Goal: Task Accomplishment & Management: Complete application form

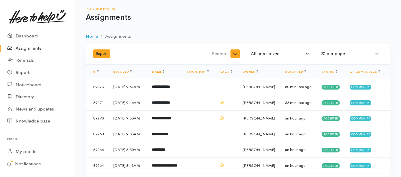
click at [34, 47] on link "Assignments" at bounding box center [37, 48] width 75 height 12
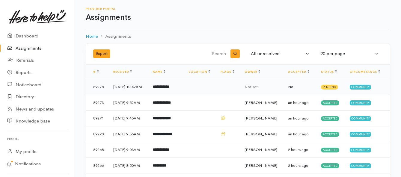
click at [169, 89] on b "**********" at bounding box center [161, 87] width 16 height 4
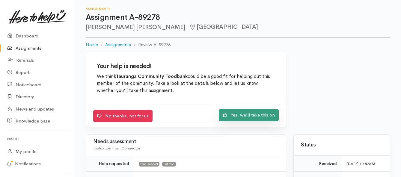
click at [233, 120] on link "Yes, we'll take this on" at bounding box center [249, 115] width 60 height 12
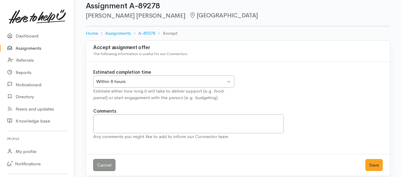
scroll to position [18, 0]
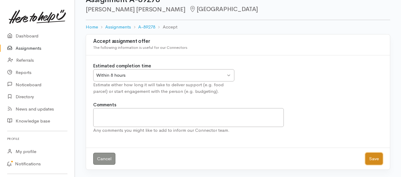
click at [370, 160] on button "Save" at bounding box center [373, 159] width 17 height 12
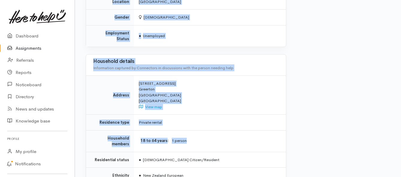
scroll to position [449, 0]
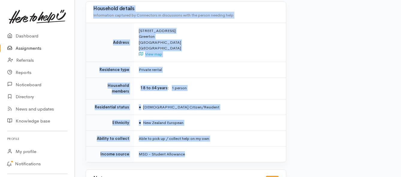
drag, startPoint x: 139, startPoint y: 77, endPoint x: 230, endPoint y: 134, distance: 107.4
copy div "**********"
click at [33, 48] on link "Assignments" at bounding box center [37, 48] width 75 height 12
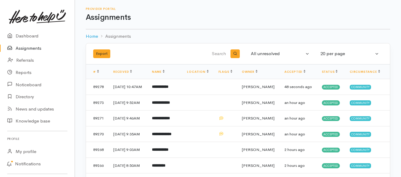
click at [24, 50] on link "Assignments" at bounding box center [37, 48] width 75 height 12
click at [19, 48] on link "Assignments" at bounding box center [37, 48] width 75 height 12
click at [162, 89] on b "**********" at bounding box center [161, 87] width 18 height 4
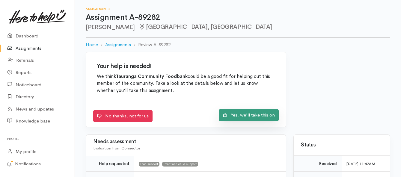
click at [262, 115] on link "Yes, we'll take this on" at bounding box center [249, 115] width 60 height 12
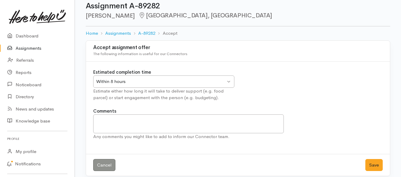
scroll to position [18, 0]
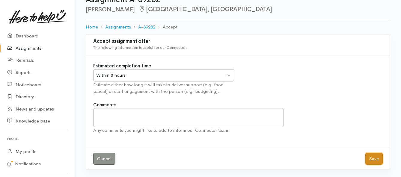
click at [370, 159] on button "Save" at bounding box center [373, 159] width 17 height 12
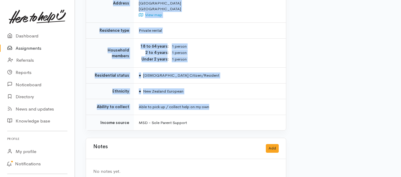
scroll to position [452, 0]
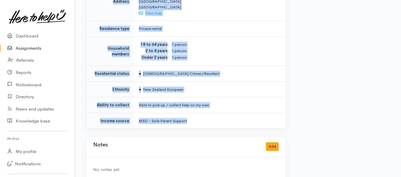
drag, startPoint x: 137, startPoint y: 46, endPoint x: 220, endPoint y: 109, distance: 104.2
copy div "**********"
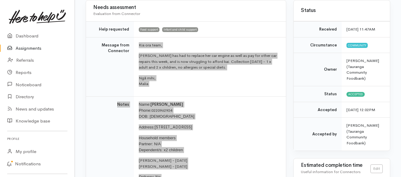
scroll to position [62, 0]
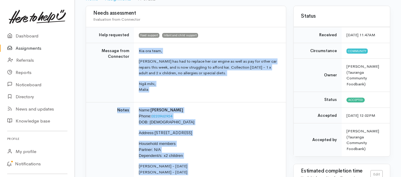
click at [31, 47] on link "Assignments" at bounding box center [37, 48] width 75 height 12
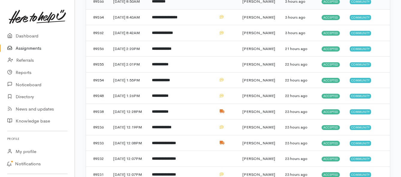
scroll to position [210, 0]
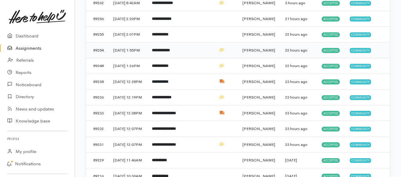
click at [182, 58] on td "**********" at bounding box center [164, 50] width 35 height 16
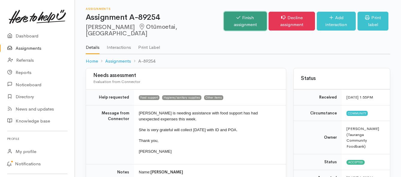
click at [224, 18] on link "Finish assignment" at bounding box center [245, 21] width 43 height 19
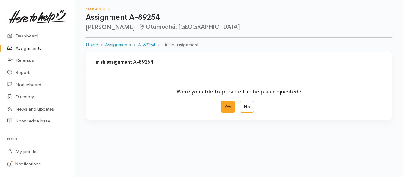
click at [228, 106] on label "Yes" at bounding box center [228, 107] width 14 height 12
click at [225, 105] on input "Yes" at bounding box center [223, 103] width 4 height 4
radio input "true"
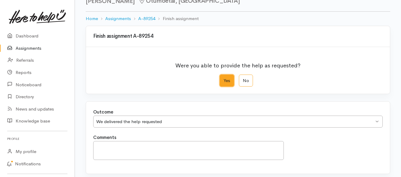
scroll to position [84, 0]
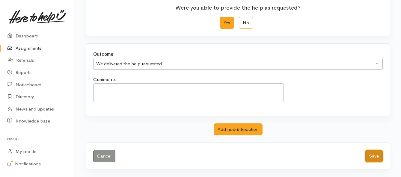
drag, startPoint x: 374, startPoint y: 158, endPoint x: 363, endPoint y: 153, distance: 11.8
click at [374, 157] on button "Save" at bounding box center [373, 156] width 17 height 12
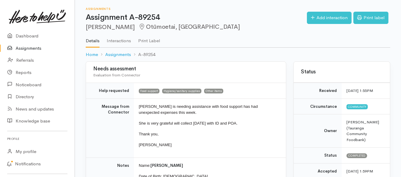
drag, startPoint x: 27, startPoint y: 48, endPoint x: 34, endPoint y: 51, distance: 7.7
click at [27, 48] on link "Assignments" at bounding box center [37, 48] width 75 height 12
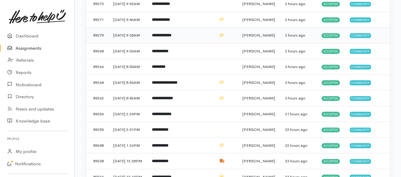
scroll to position [120, 0]
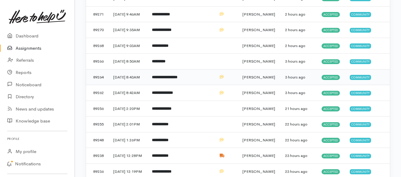
click at [162, 79] on b "**********" at bounding box center [164, 77] width 25 height 4
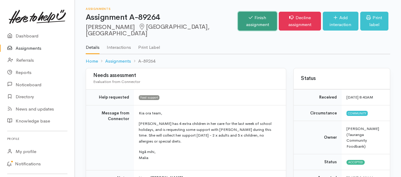
click at [238, 25] on link "Finish assignment" at bounding box center [257, 21] width 39 height 19
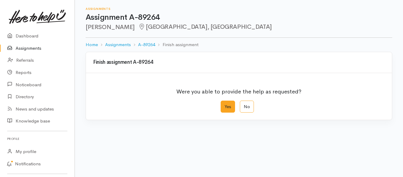
click at [226, 105] on label "Yes" at bounding box center [228, 107] width 14 height 12
click at [225, 105] on input "Yes" at bounding box center [223, 103] width 4 height 4
radio input "true"
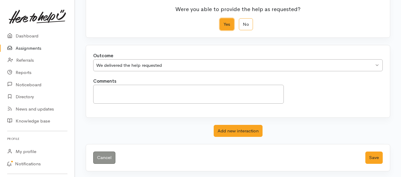
scroll to position [84, 0]
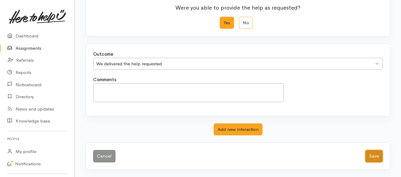
click at [377, 157] on button "Save" at bounding box center [373, 156] width 17 height 12
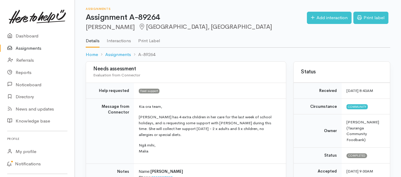
click at [31, 48] on link "Assignments" at bounding box center [37, 48] width 75 height 12
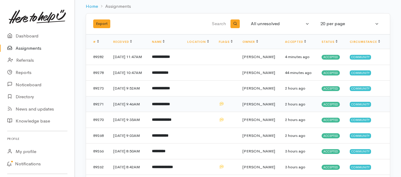
scroll to position [60, 0]
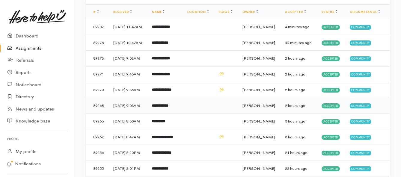
click at [182, 114] on td "**********" at bounding box center [164, 106] width 35 height 16
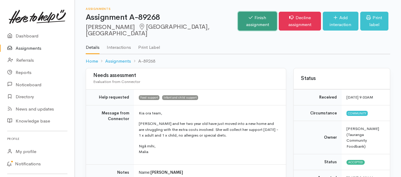
click at [238, 18] on link "Finish assignment" at bounding box center [257, 21] width 39 height 19
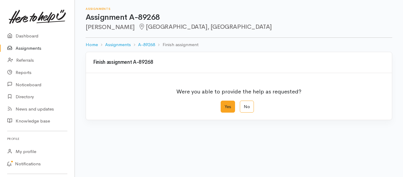
click at [227, 109] on label "Yes" at bounding box center [228, 107] width 14 height 12
click at [225, 105] on input "Yes" at bounding box center [223, 103] width 4 height 4
radio input "true"
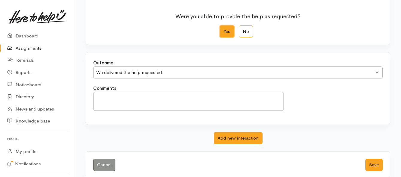
scroll to position [84, 0]
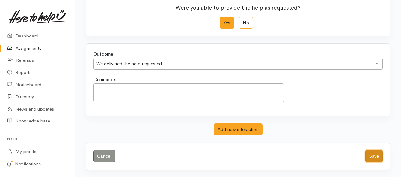
click at [374, 156] on button "Save" at bounding box center [373, 156] width 17 height 12
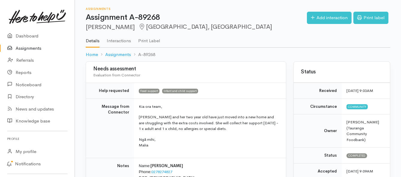
click at [37, 48] on link "Assignments" at bounding box center [37, 48] width 75 height 12
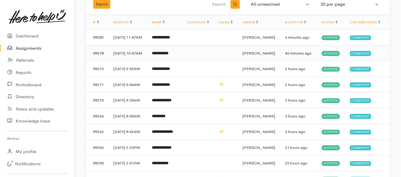
scroll to position [60, 0]
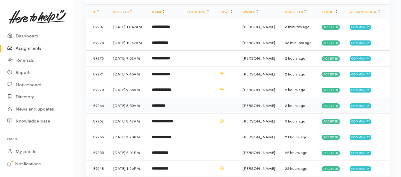
click at [158, 114] on td "*********" at bounding box center [164, 106] width 35 height 16
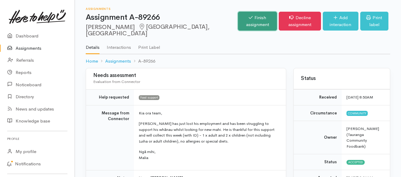
click at [238, 19] on link "Finish assignment" at bounding box center [257, 21] width 39 height 19
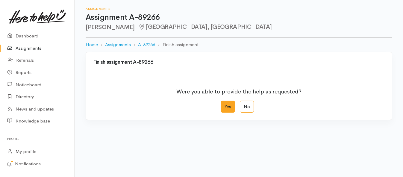
click at [226, 110] on label "Yes" at bounding box center [228, 107] width 14 height 12
click at [225, 105] on input "Yes" at bounding box center [223, 103] width 4 height 4
radio input "true"
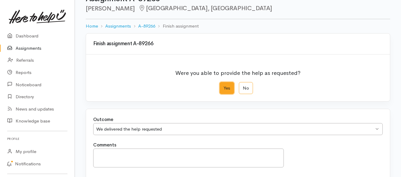
scroll to position [84, 0]
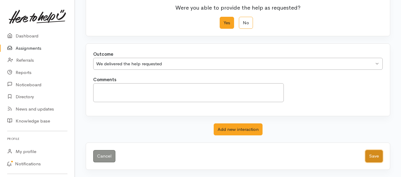
click at [370, 156] on button "Save" at bounding box center [373, 156] width 17 height 12
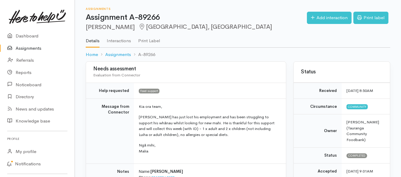
click at [20, 49] on link "Assignments" at bounding box center [37, 48] width 75 height 12
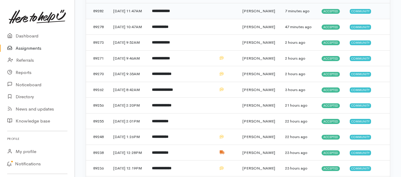
scroll to position [90, 0]
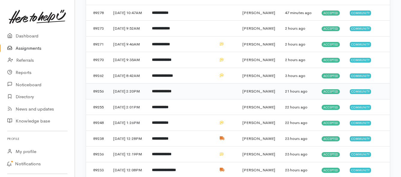
click at [160, 99] on td "**********" at bounding box center [164, 92] width 35 height 16
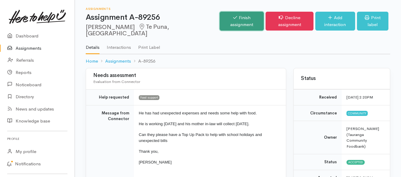
click at [220, 20] on link "Finish assignment" at bounding box center [242, 21] width 44 height 19
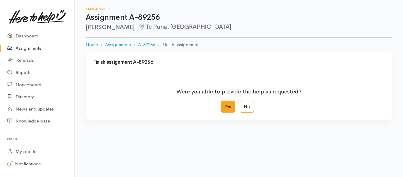
click at [229, 111] on label "Yes" at bounding box center [228, 107] width 14 height 12
click at [225, 105] on input "Yes" at bounding box center [223, 103] width 4 height 4
radio input "true"
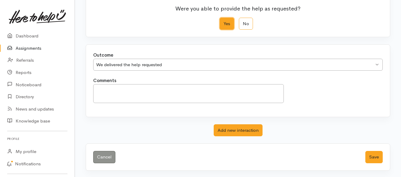
scroll to position [84, 0]
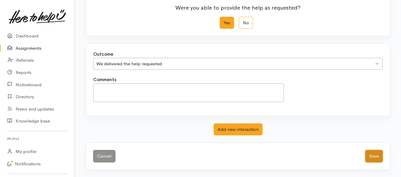
click at [369, 157] on button "Save" at bounding box center [373, 156] width 17 height 12
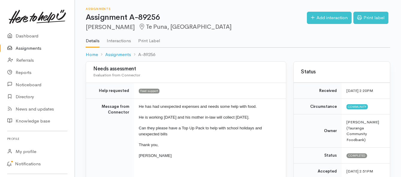
click at [39, 47] on link "Assignments" at bounding box center [37, 48] width 75 height 12
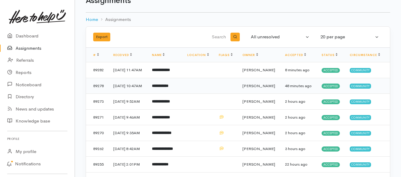
scroll to position [30, 0]
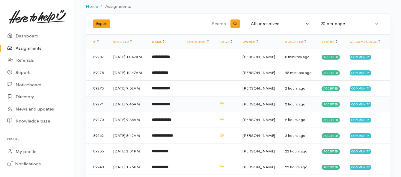
click at [170, 106] on b "**********" at bounding box center [161, 104] width 18 height 4
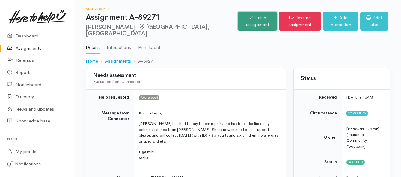
click at [238, 18] on link "Finish assignment" at bounding box center [257, 21] width 39 height 19
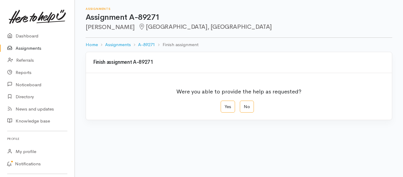
click at [227, 100] on div "Were you able to provide the help as requested?" at bounding box center [239, 92] width 292 height 17
click at [229, 108] on label "Yes" at bounding box center [228, 107] width 14 height 12
click at [225, 105] on input "Yes" at bounding box center [223, 103] width 4 height 4
radio input "true"
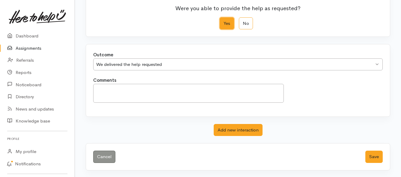
scroll to position [84, 0]
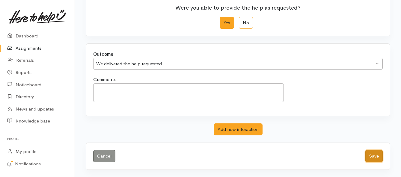
click at [375, 159] on button "Save" at bounding box center [373, 156] width 17 height 12
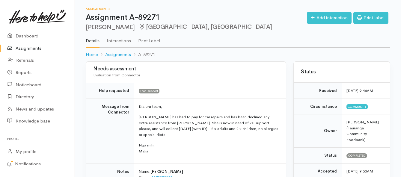
click at [28, 48] on link "Assignments" at bounding box center [37, 48] width 75 height 12
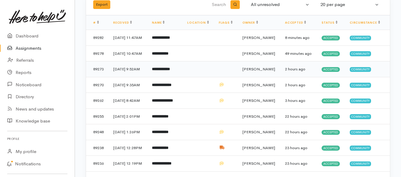
scroll to position [60, 0]
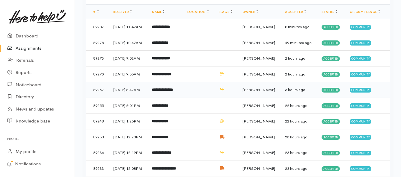
click at [171, 92] on b "**********" at bounding box center [162, 90] width 21 height 4
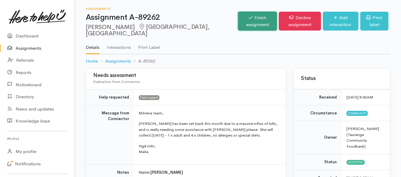
click at [249, 19] on icon at bounding box center [251, 17] width 4 height 4
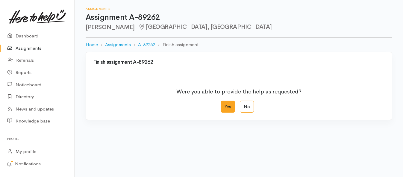
click at [229, 109] on label "Yes" at bounding box center [228, 107] width 14 height 12
click at [225, 105] on input "Yes" at bounding box center [223, 103] width 4 height 4
radio input "true"
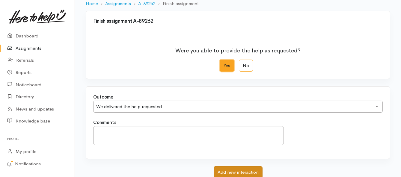
scroll to position [84, 0]
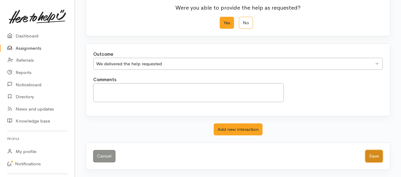
drag, startPoint x: 375, startPoint y: 161, endPoint x: 379, endPoint y: 156, distance: 5.9
click at [375, 161] on button "Save" at bounding box center [373, 156] width 17 height 12
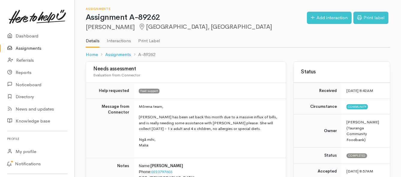
click at [22, 50] on link "Assignments" at bounding box center [37, 48] width 75 height 12
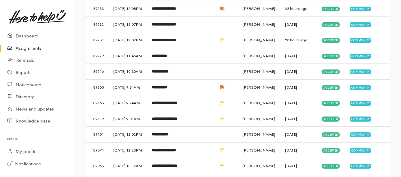
scroll to position [210, 0]
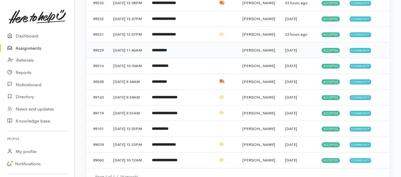
click at [169, 58] on td "**********" at bounding box center [164, 50] width 35 height 16
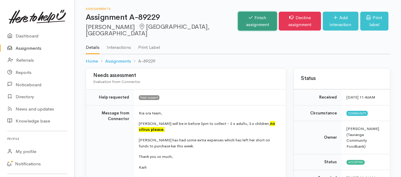
click at [238, 19] on link "Finish assignment" at bounding box center [257, 21] width 39 height 19
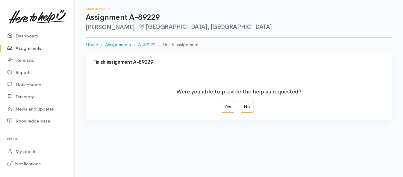
drag, startPoint x: 230, startPoint y: 108, endPoint x: 182, endPoint y: 93, distance: 50.3
click at [230, 108] on label "Yes" at bounding box center [228, 107] width 14 height 12
click at [225, 105] on input "Yes" at bounding box center [223, 103] width 4 height 4
radio input "true"
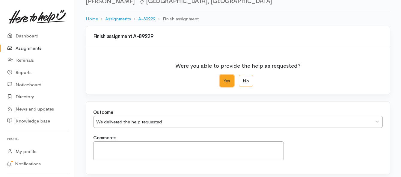
scroll to position [84, 0]
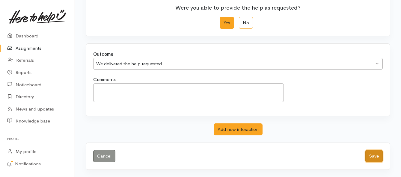
click at [369, 154] on button "Save" at bounding box center [373, 156] width 17 height 12
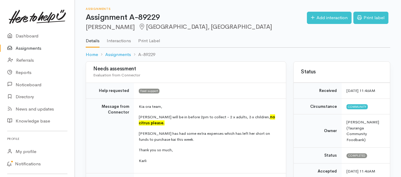
click at [24, 48] on link "Assignments" at bounding box center [37, 48] width 75 height 12
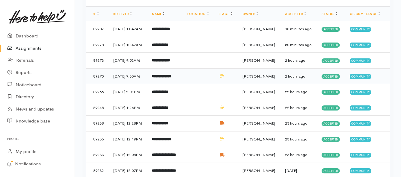
scroll to position [60, 0]
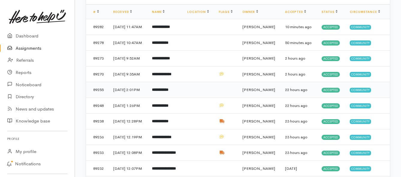
click at [169, 98] on td "**********" at bounding box center [164, 90] width 35 height 16
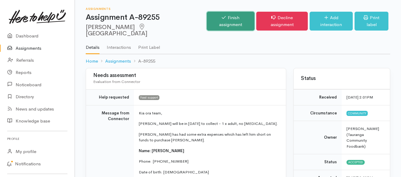
click at [223, 16] on link "Finish assignment" at bounding box center [231, 21] width 48 height 19
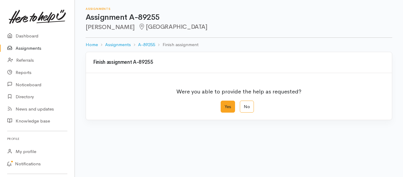
click at [226, 105] on label "Yes" at bounding box center [228, 107] width 14 height 12
click at [225, 105] on input "Yes" at bounding box center [223, 103] width 4 height 4
radio input "true"
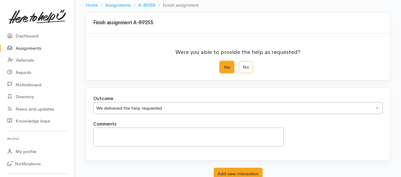
scroll to position [84, 0]
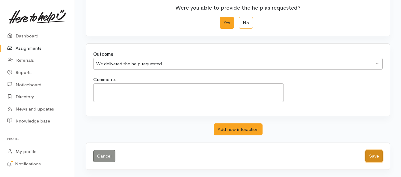
click at [368, 159] on button "Save" at bounding box center [373, 156] width 17 height 12
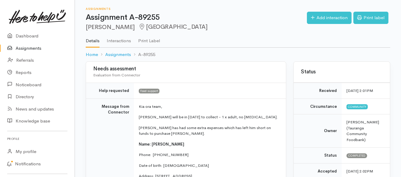
click at [35, 47] on link "Assignments" at bounding box center [37, 48] width 75 height 12
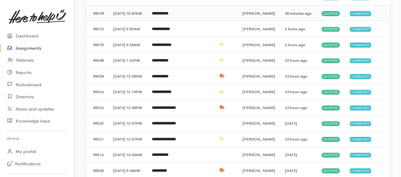
scroll to position [90, 0]
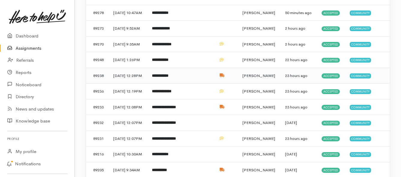
click at [161, 84] on td "**********" at bounding box center [164, 76] width 35 height 16
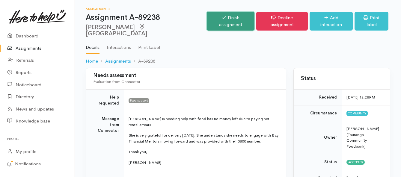
click at [226, 15] on link "Finish assignment" at bounding box center [231, 21] width 48 height 19
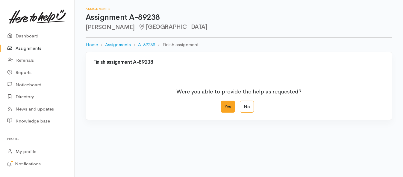
click at [226, 109] on label "Yes" at bounding box center [228, 107] width 14 height 12
click at [225, 105] on input "Yes" at bounding box center [223, 103] width 4 height 4
radio input "true"
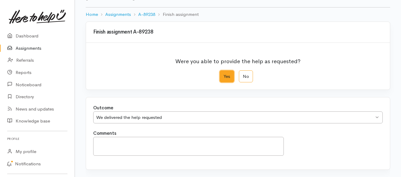
scroll to position [84, 0]
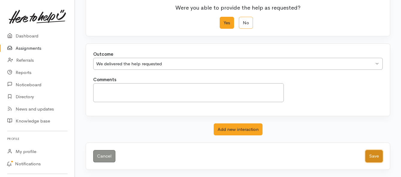
click at [369, 158] on button "Save" at bounding box center [373, 156] width 17 height 12
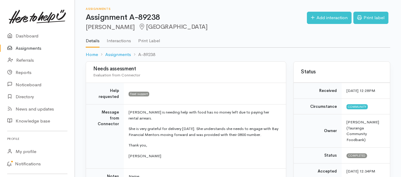
click at [18, 49] on link "Assignments" at bounding box center [37, 48] width 75 height 12
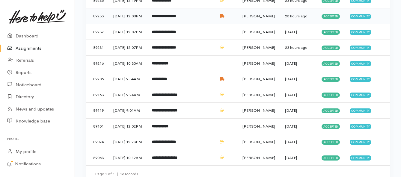
scroll to position [180, 0]
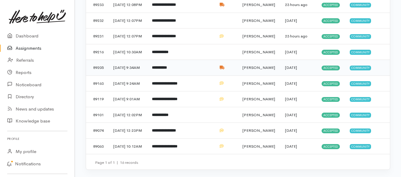
click at [160, 70] on b "**********" at bounding box center [159, 68] width 15 height 4
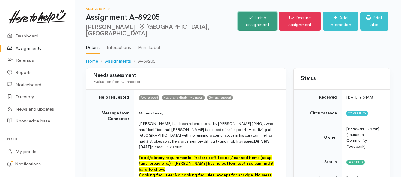
click at [238, 21] on link "Finish assignment" at bounding box center [257, 21] width 39 height 19
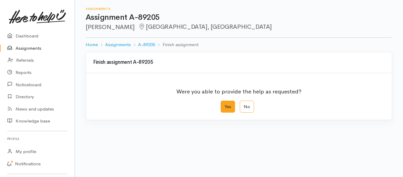
click at [226, 109] on label "Yes" at bounding box center [228, 107] width 14 height 12
click at [225, 105] on input "Yes" at bounding box center [223, 103] width 4 height 4
radio input "true"
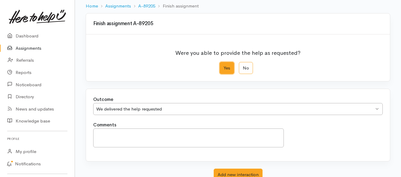
scroll to position [84, 0]
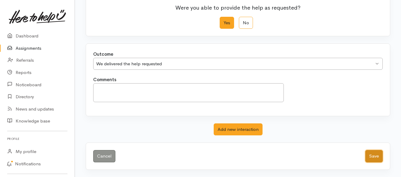
click at [369, 159] on button "Save" at bounding box center [373, 156] width 17 height 12
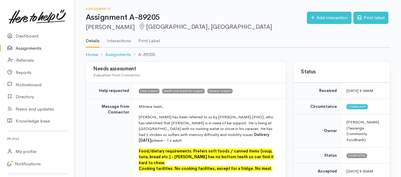
click at [18, 48] on link "Assignments" at bounding box center [37, 48] width 75 height 12
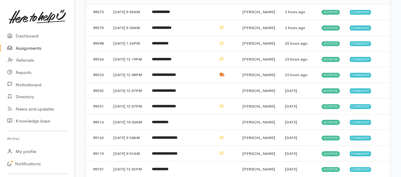
scroll to position [120, 0]
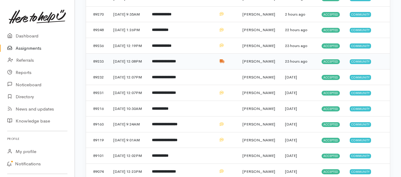
click at [176, 63] on b "**********" at bounding box center [164, 61] width 24 height 4
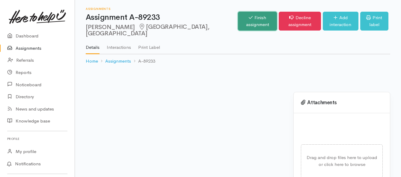
click at [238, 21] on link "Finish assignment" at bounding box center [257, 21] width 39 height 19
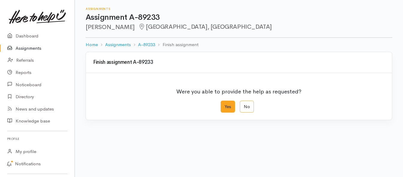
click at [228, 105] on label "Yes" at bounding box center [228, 107] width 14 height 12
click at [225, 105] on input "Yes" at bounding box center [223, 103] width 4 height 4
radio input "true"
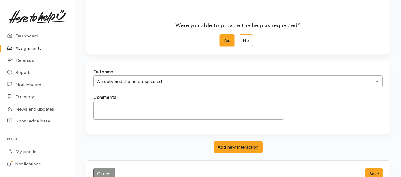
scroll to position [84, 0]
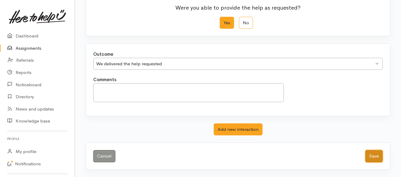
click at [376, 157] on button "Save" at bounding box center [373, 156] width 17 height 12
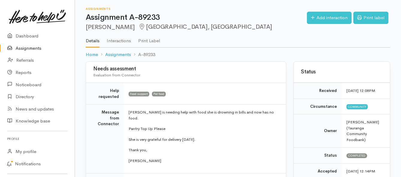
click at [34, 49] on link "Assignments" at bounding box center [37, 48] width 75 height 12
